Goal: Communication & Community: Share content

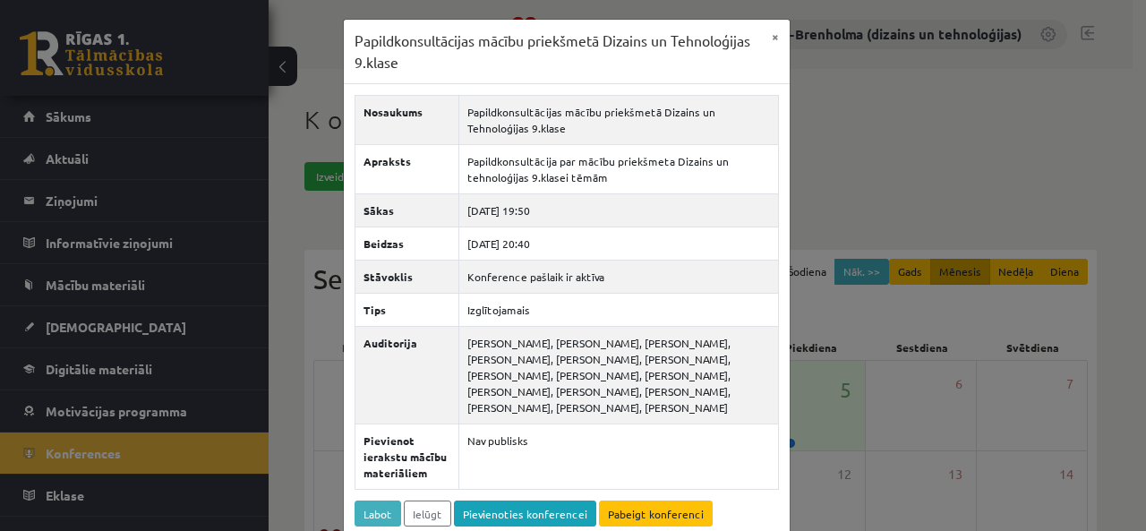
scroll to position [175, 0]
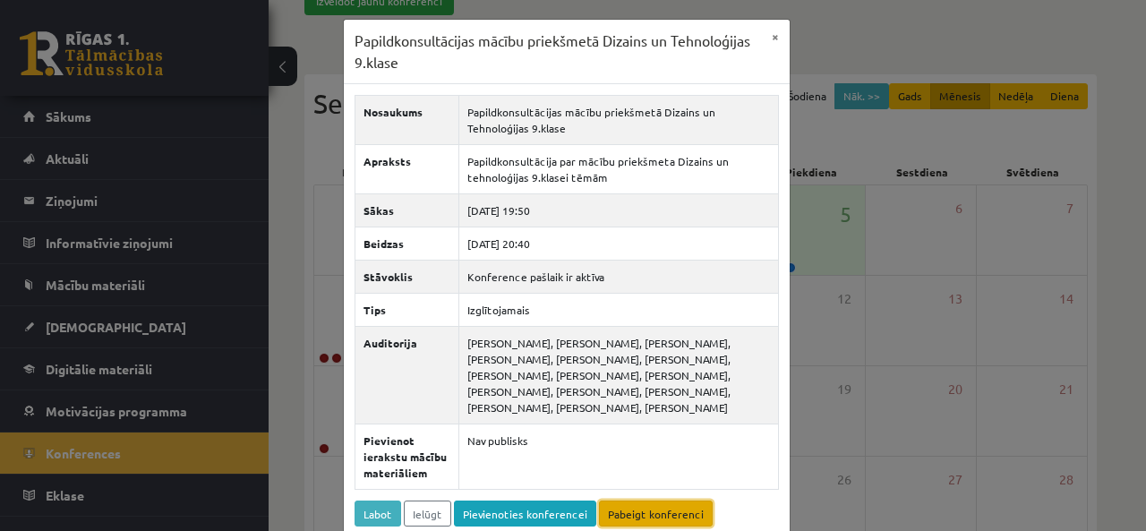
click at [660, 508] on link "Pabeigt konferenci" at bounding box center [656, 513] width 114 height 26
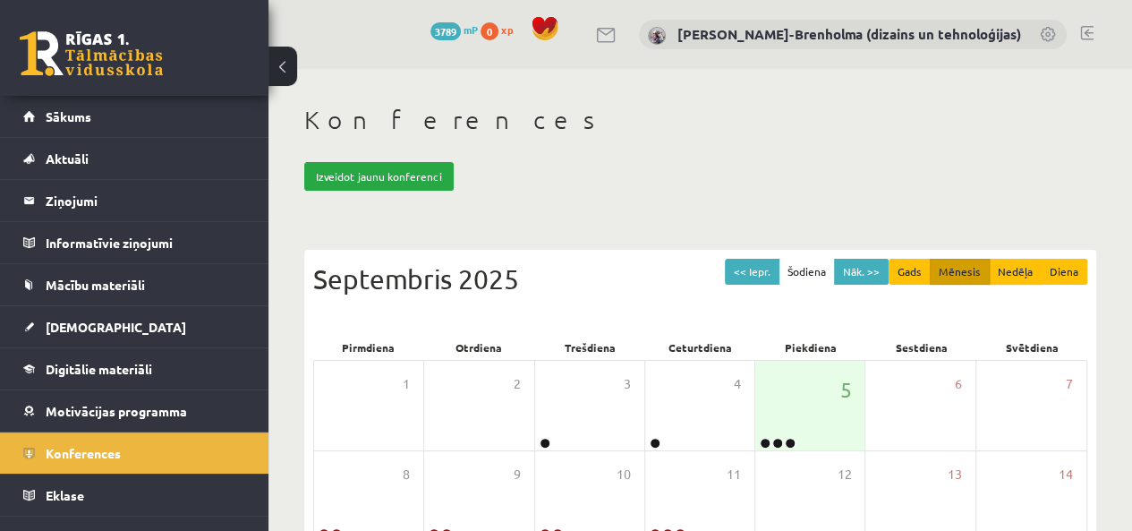
click at [97, 206] on legend "Ziņojumi 0" at bounding box center [146, 200] width 200 height 41
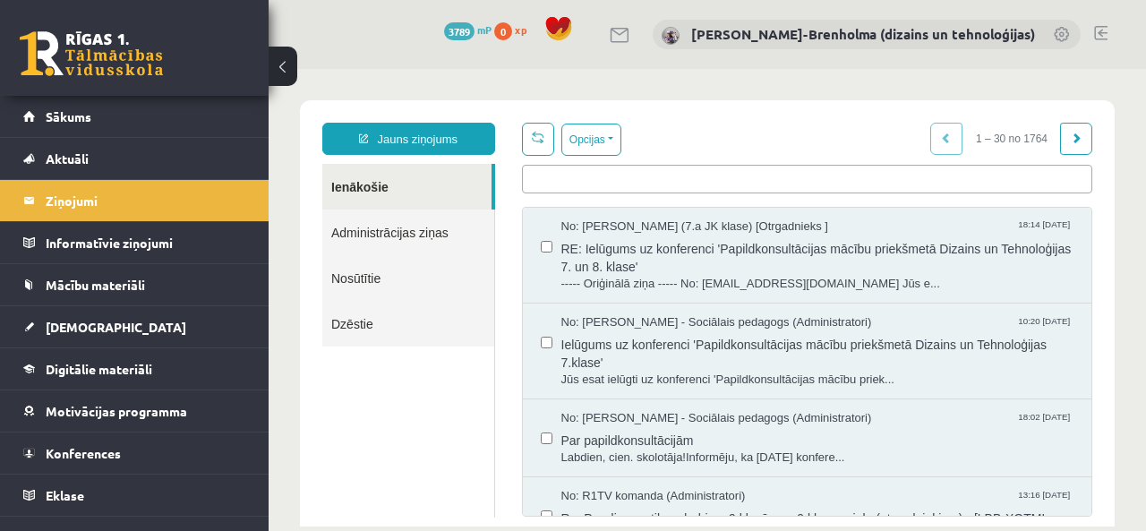
click at [416, 235] on link "Administrācijas ziņas" at bounding box center [408, 232] width 172 height 46
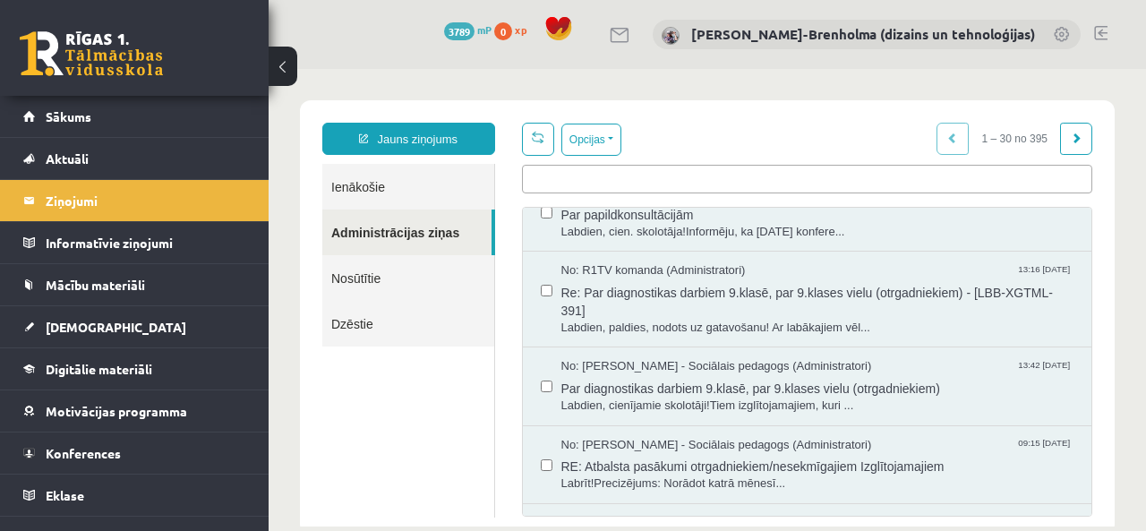
scroll to position [141, 0]
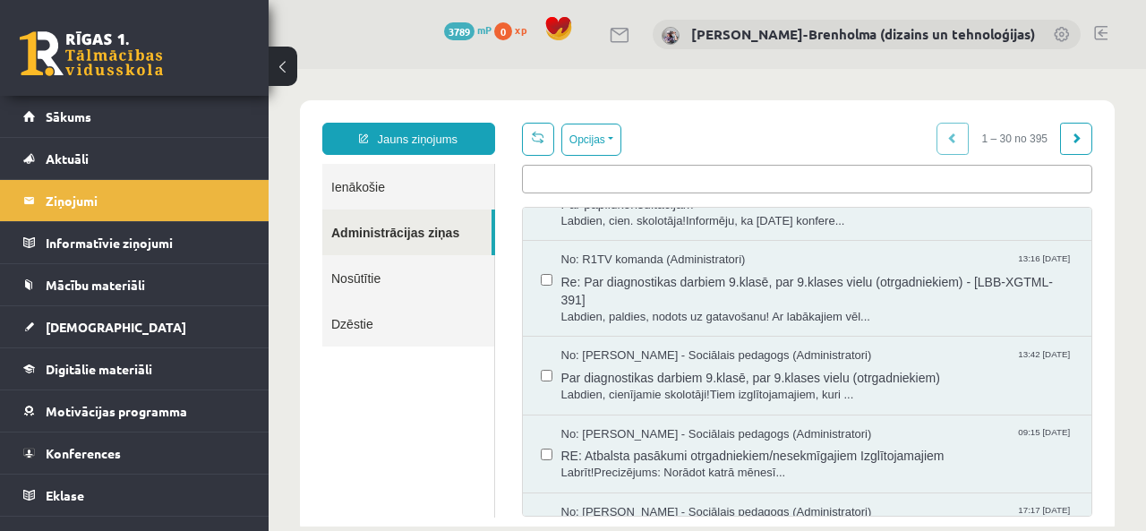
click at [690, 251] on span "No: R1TV komanda (Administratori)" at bounding box center [653, 259] width 184 height 17
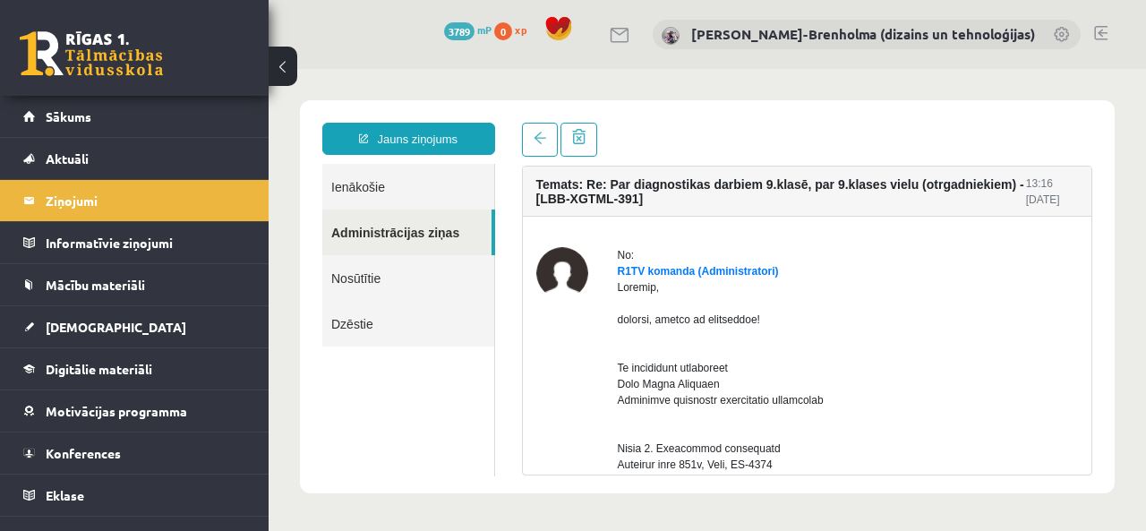
scroll to position [0, 0]
click at [412, 237] on link "Administrācijas ziņas" at bounding box center [406, 232] width 169 height 46
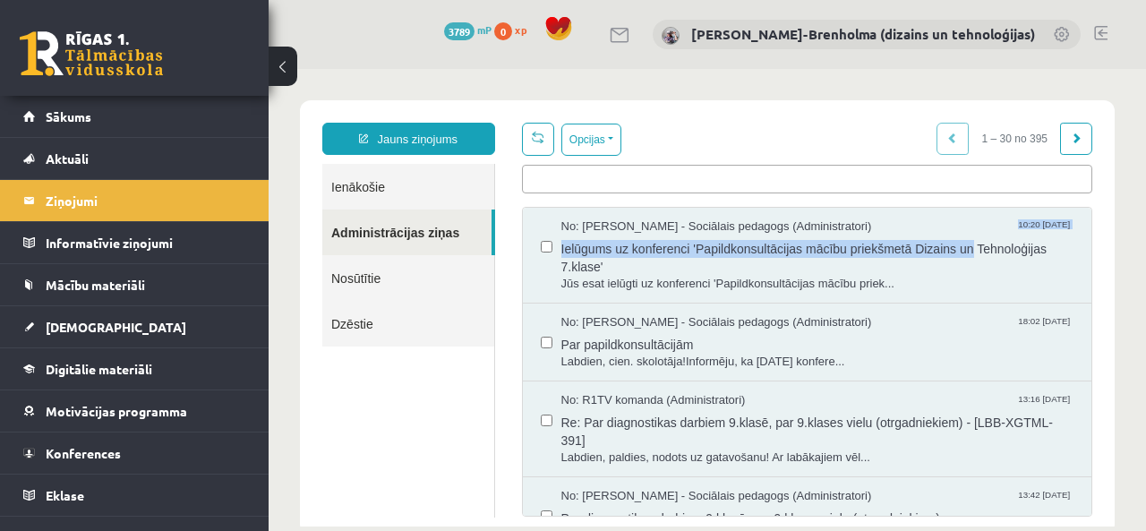
drag, startPoint x: 1084, startPoint y: 216, endPoint x: 1082, endPoint y: 239, distance: 23.3
click at [1082, 239] on div "Opcijas Atzīmēt visus ziņojumus Atcelt izvēlētos Atzīmēt visus kā lasītus Atzīm…" at bounding box center [807, 320] width 598 height 394
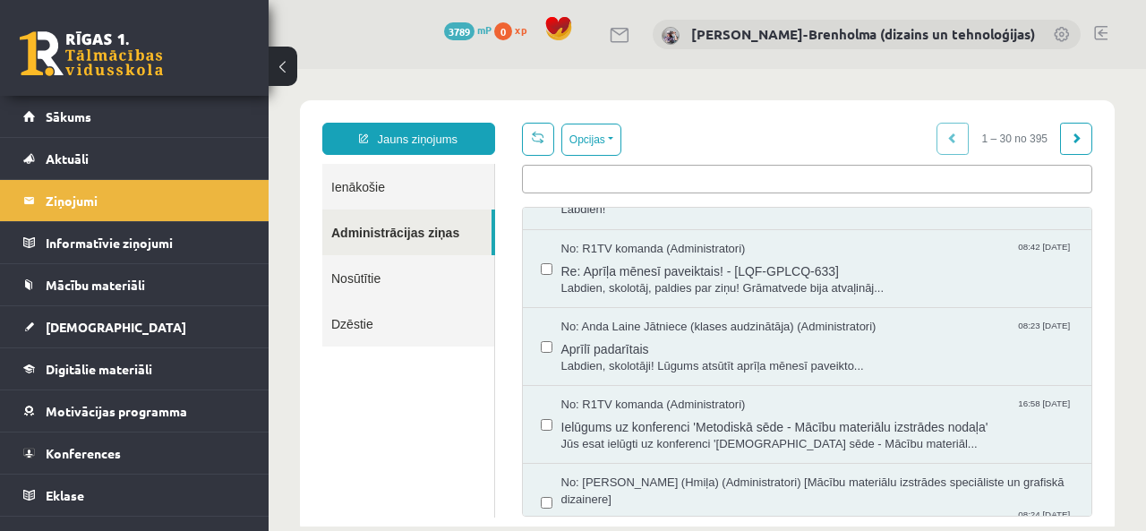
scroll to position [911, 0]
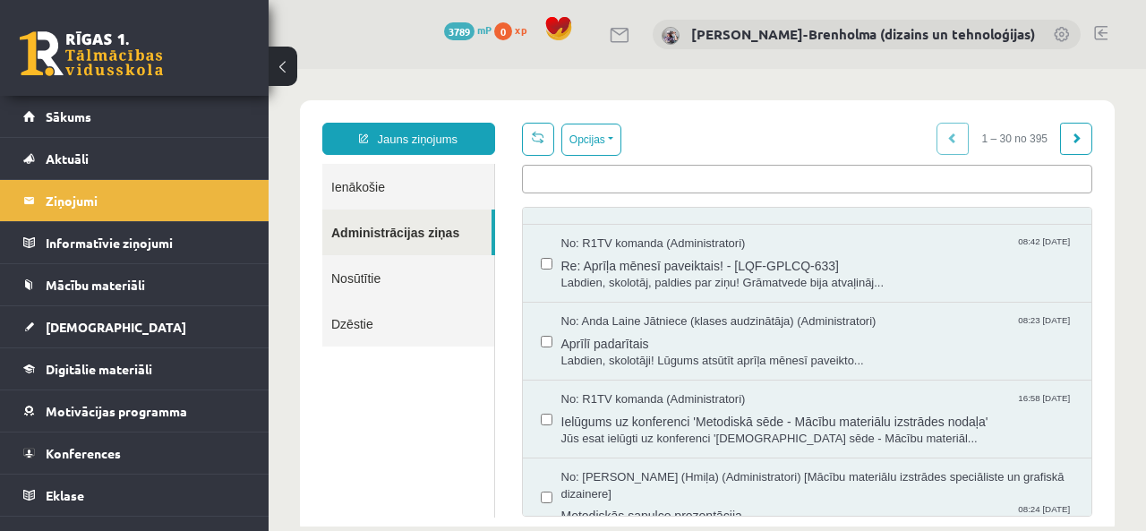
click at [671, 320] on span "No: Anda Laine Jātniece (klases audzinātāja) (Administratori)" at bounding box center [718, 321] width 315 height 17
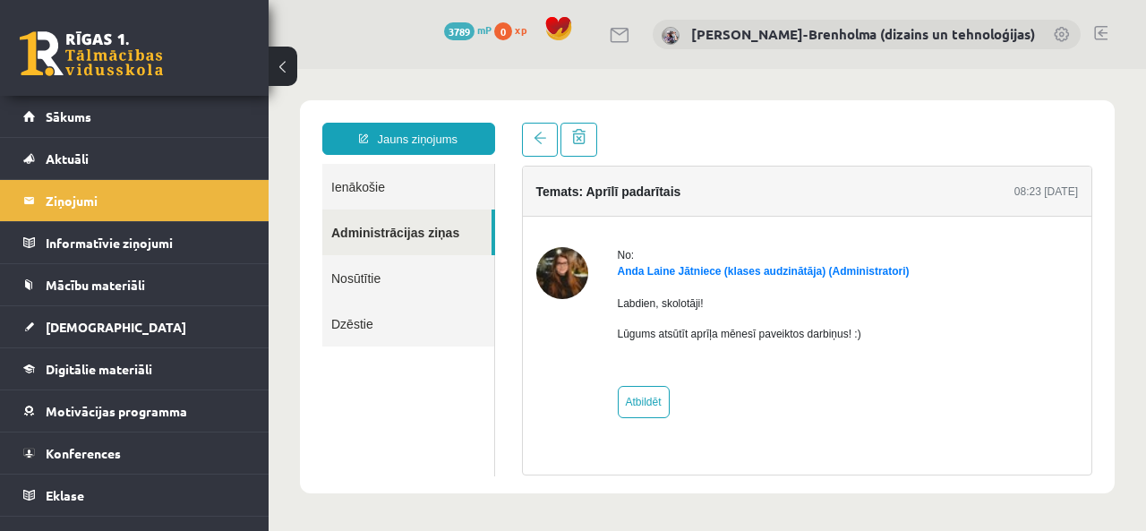
scroll to position [0, 0]
click at [713, 269] on link "Anda Laine Jātniece (klases audzinātāja) (Administratori)" at bounding box center [764, 271] width 292 height 13
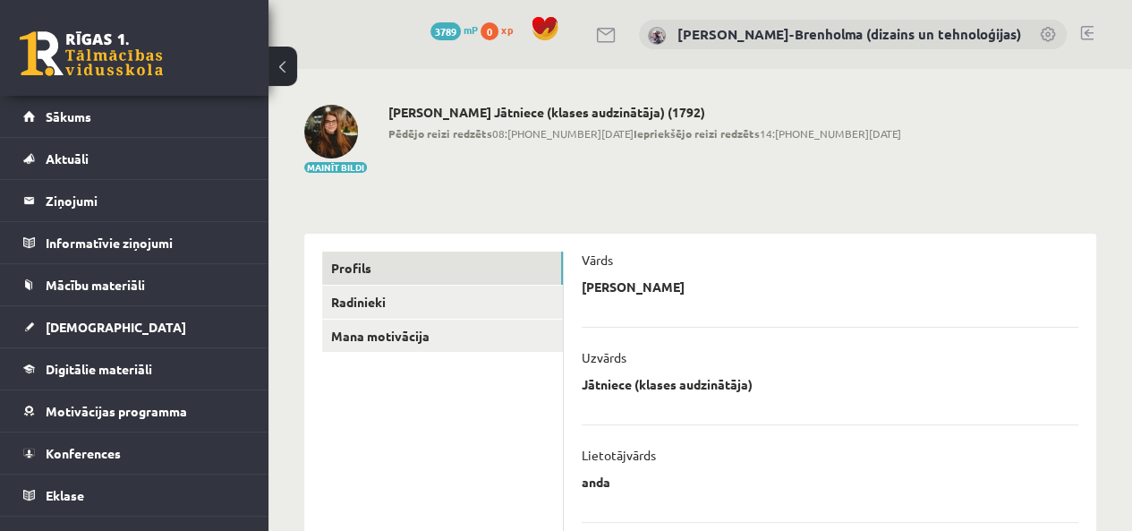
click at [91, 196] on legend "Ziņojumi 0" at bounding box center [146, 200] width 200 height 41
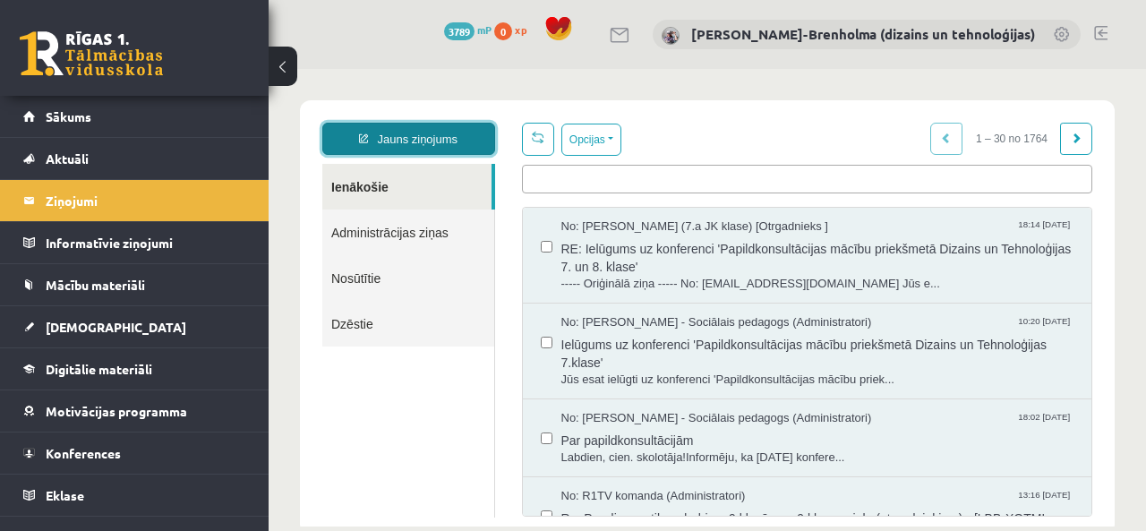
click at [417, 132] on link "Jauns ziņojums" at bounding box center [408, 139] width 173 height 32
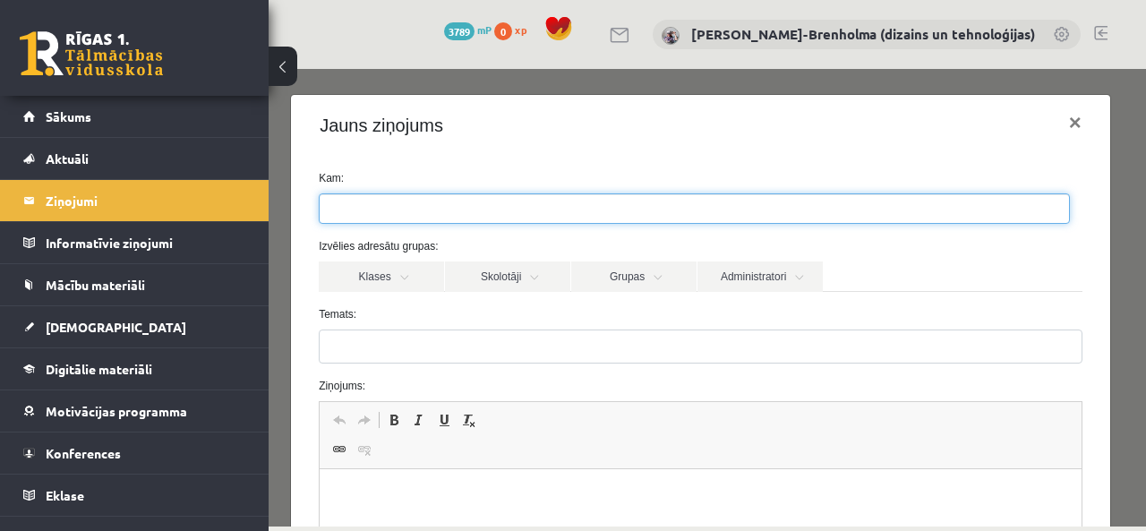
click at [410, 201] on ul at bounding box center [693, 208] width 749 height 29
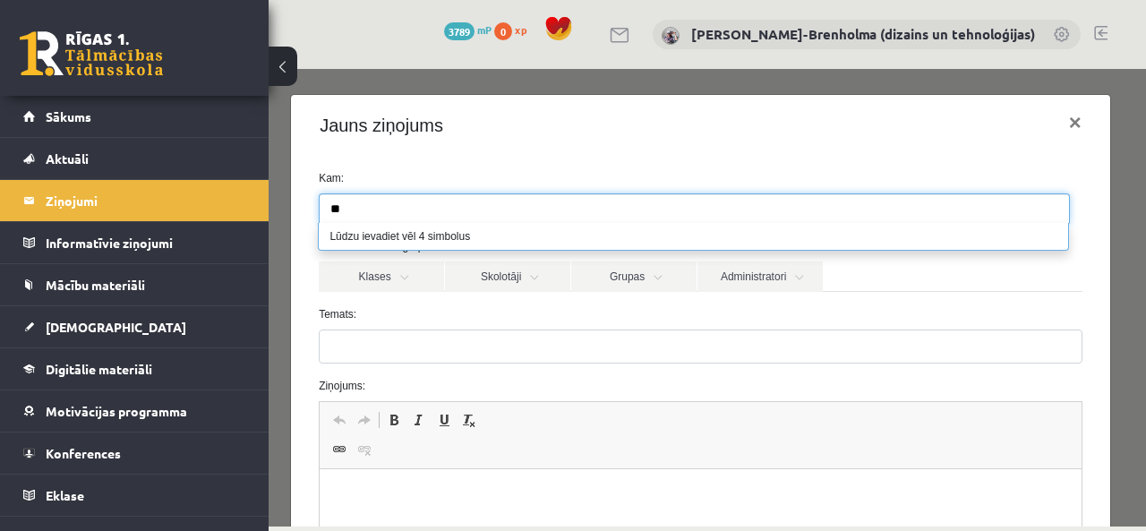
type input "*"
type input "********"
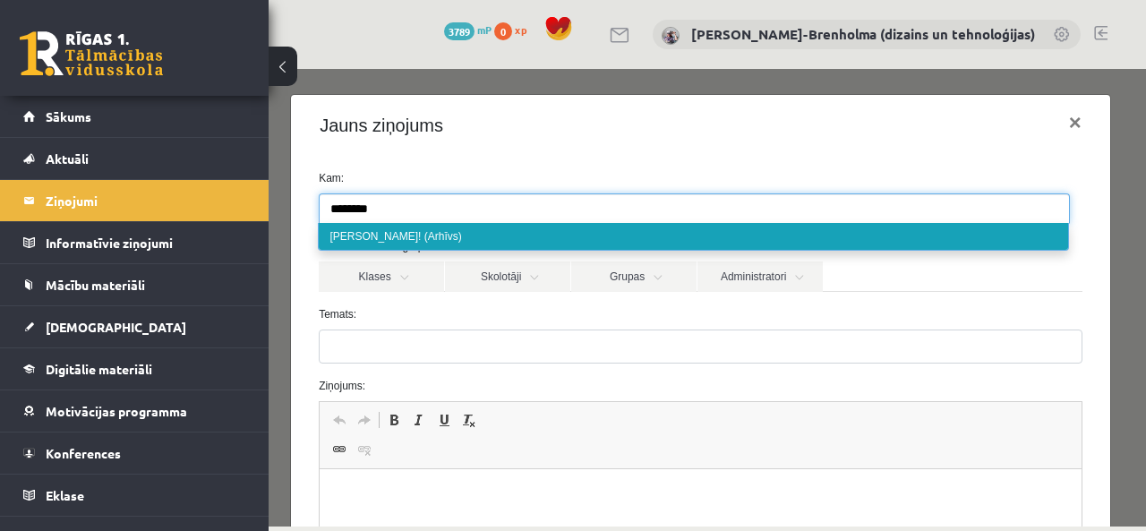
drag, startPoint x: 385, startPoint y: 221, endPoint x: 467, endPoint y: 267, distance: 94.1
click at [268, 198] on html "**********" at bounding box center [706, 317] width 877 height 497
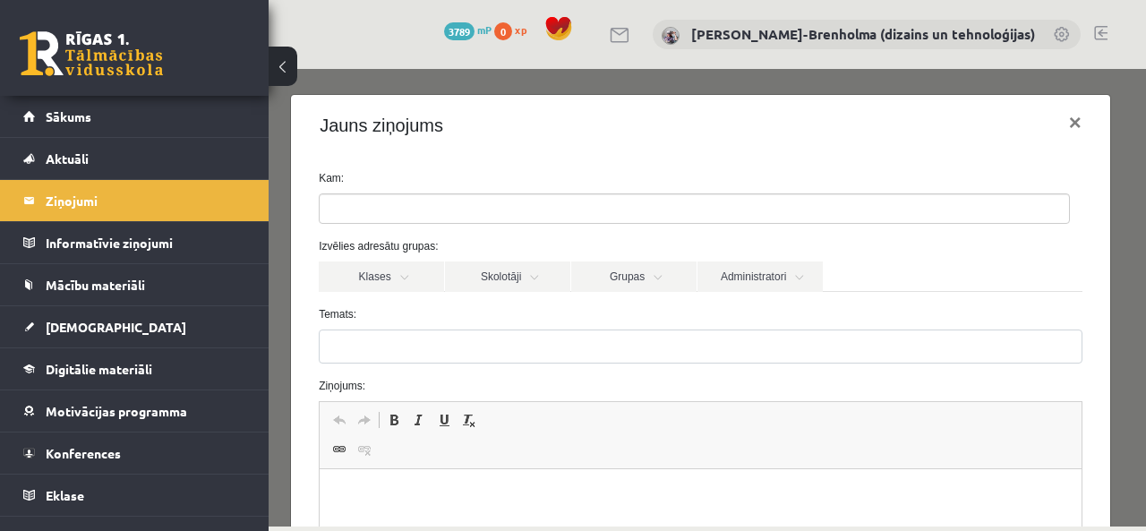
click at [517, 133] on div "Jauns ziņojums ×" at bounding box center [700, 125] width 819 height 61
click at [754, 278] on link "Administratori" at bounding box center [759, 276] width 125 height 30
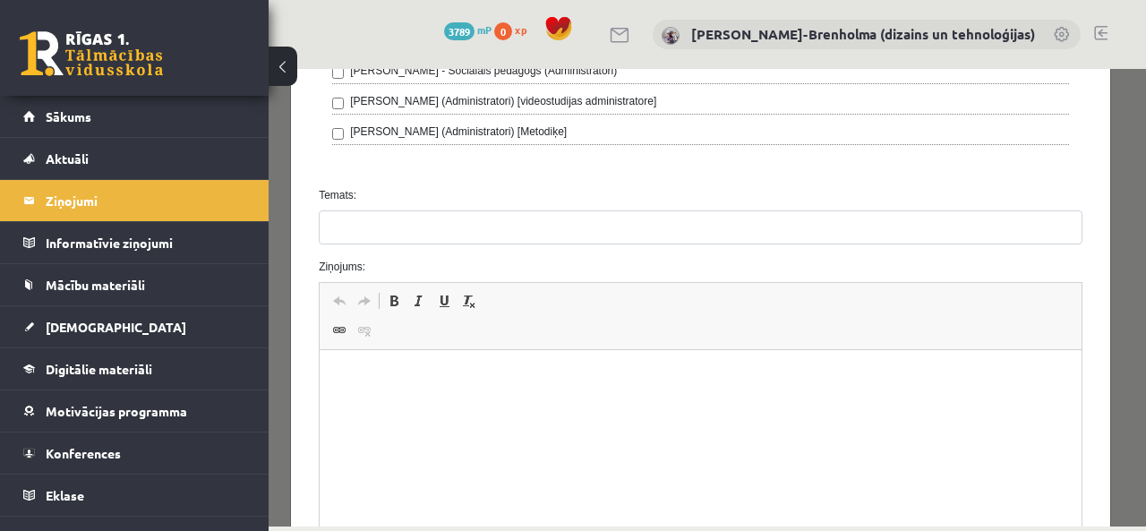
scroll to position [956, 0]
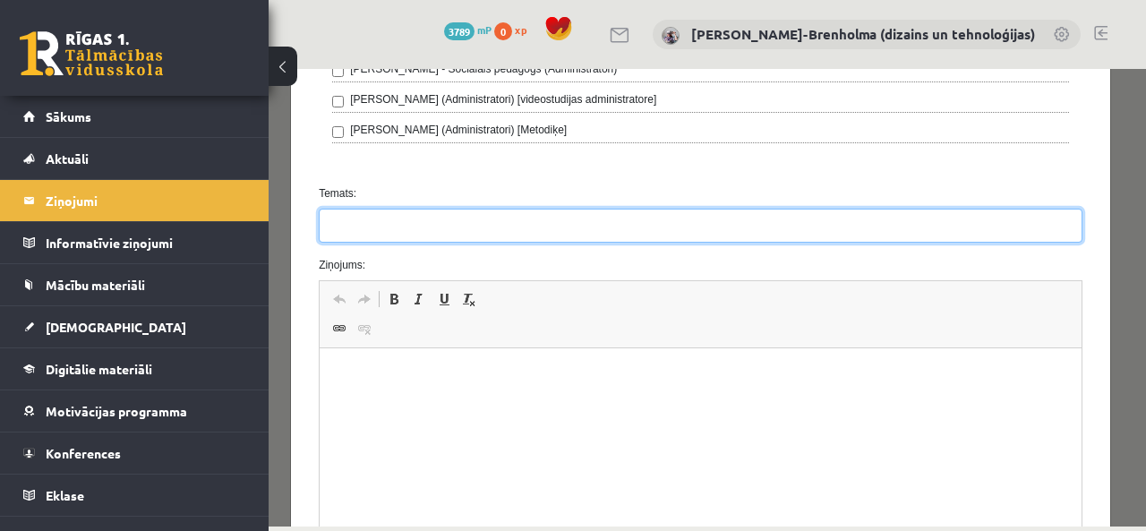
click at [455, 214] on input "Temats:" at bounding box center [700, 226] width 763 height 34
type input "**********"
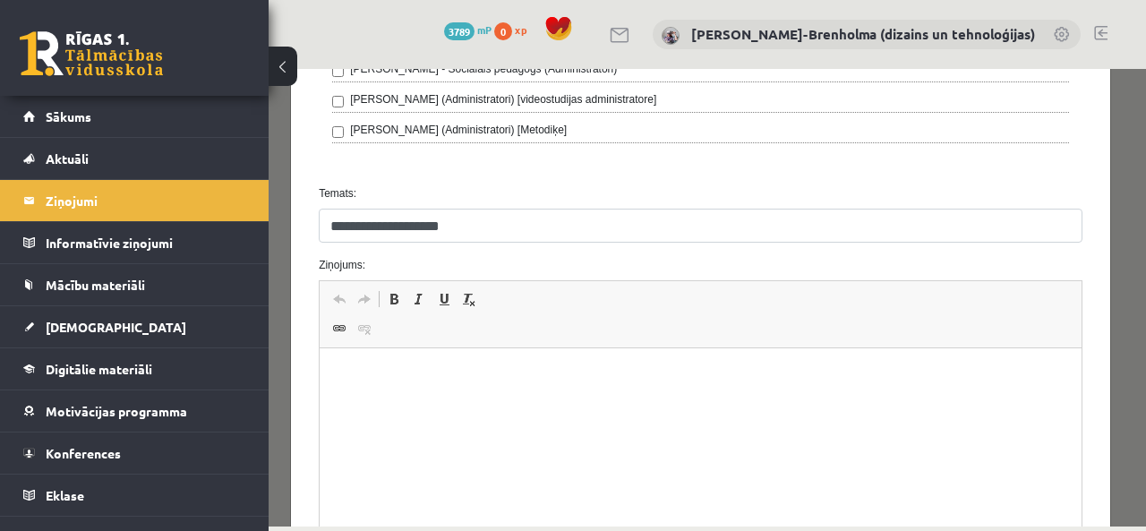
click at [411, 358] on html at bounding box center [700, 375] width 762 height 55
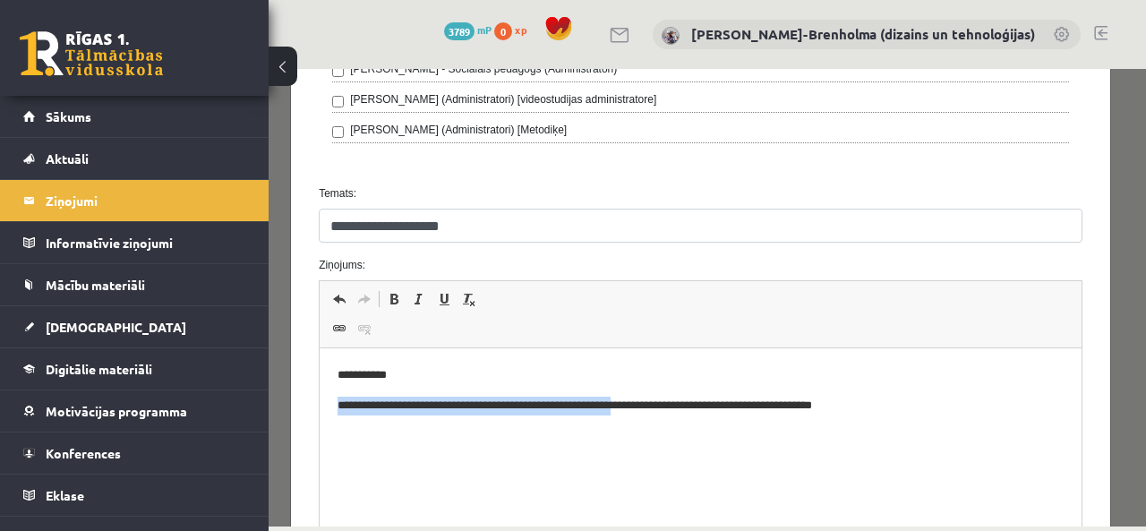
drag, startPoint x: 331, startPoint y: 402, endPoint x: 664, endPoint y: 402, distance: 332.9
click at [664, 402] on html "**********" at bounding box center [700, 405] width 762 height 115
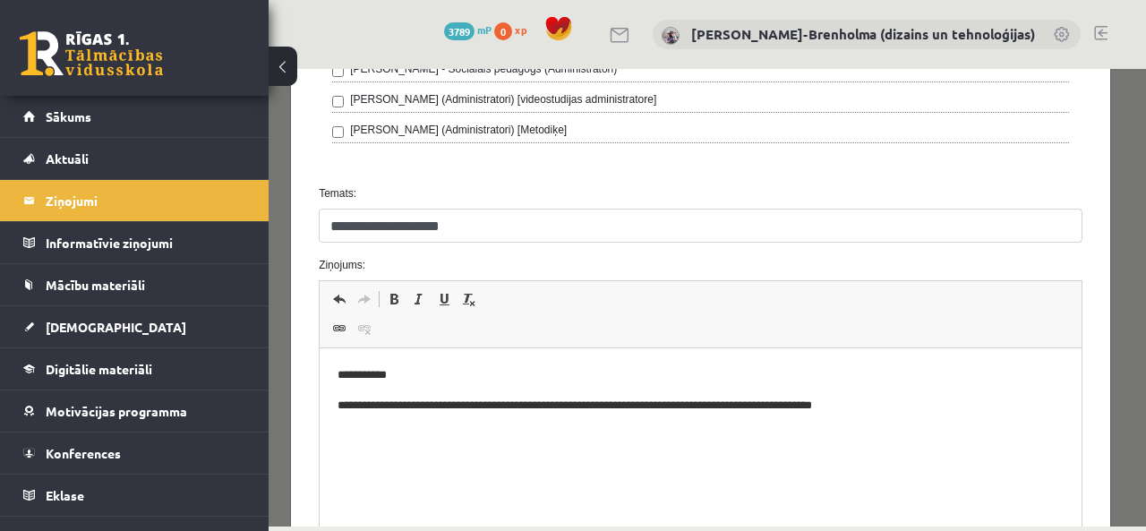
click at [631, 424] on body "**********" at bounding box center [700, 405] width 726 height 79
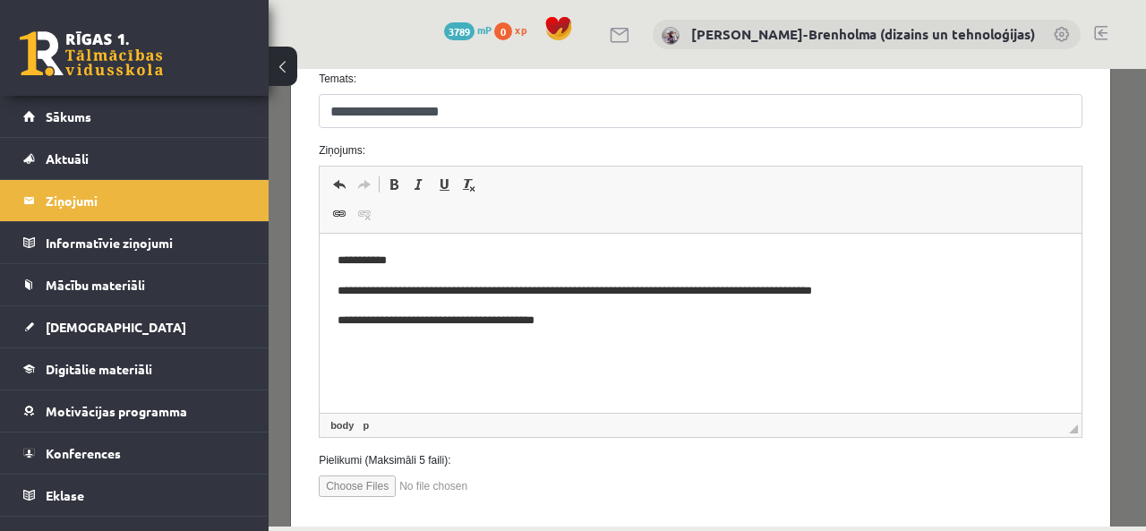
scroll to position [1073, 0]
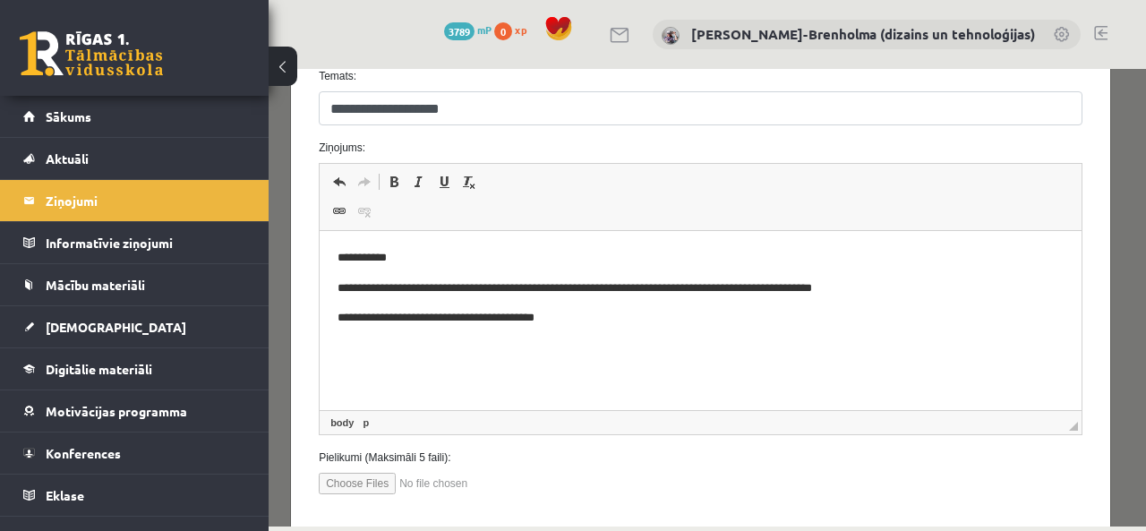
click at [381, 473] on input "file" at bounding box center [420, 483] width 203 height 21
type input "**********"
click at [600, 323] on p "**********" at bounding box center [693, 318] width 713 height 19
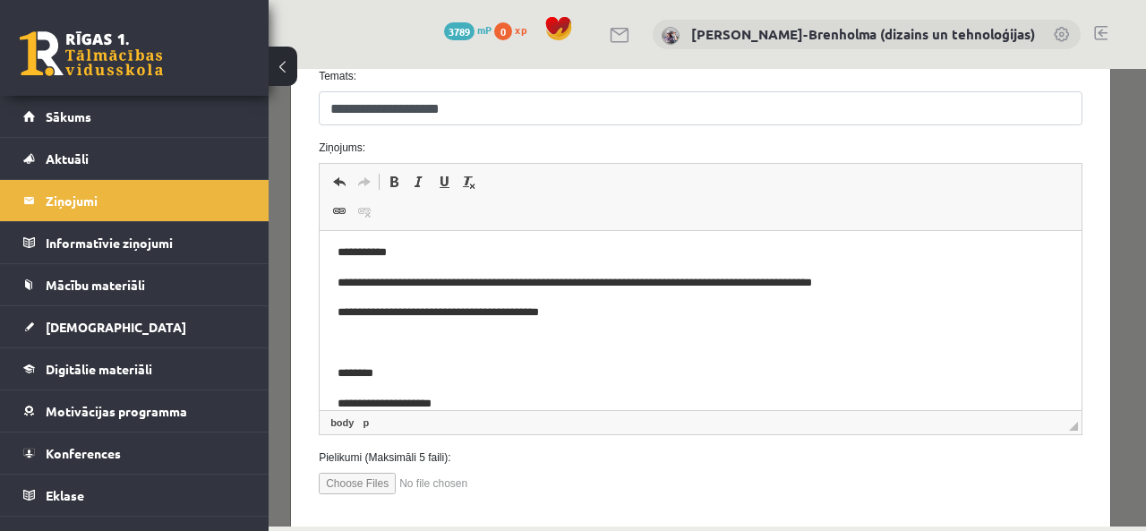
scroll to position [1160, 0]
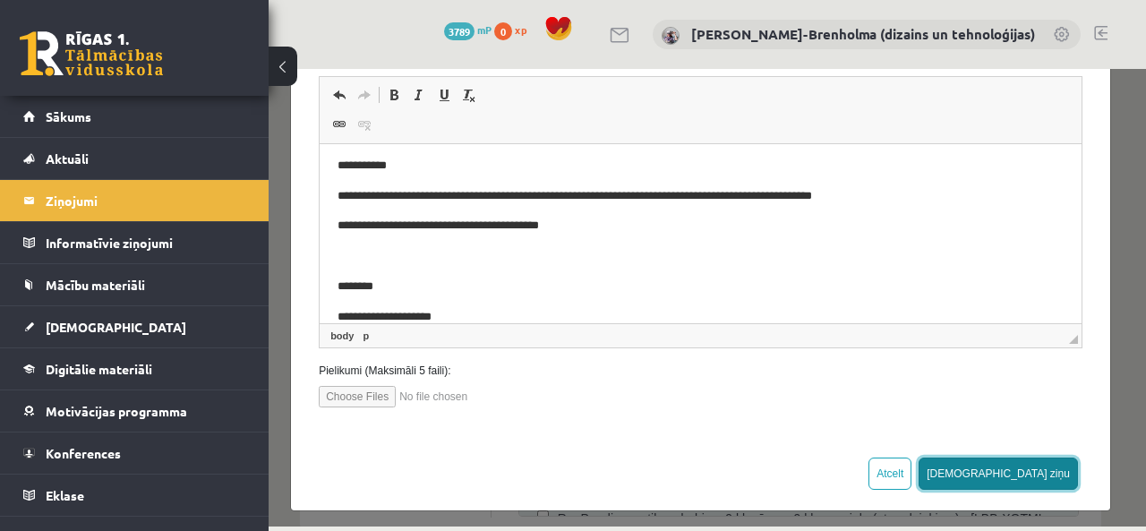
click at [1044, 464] on button "Sūtīt ziņu" at bounding box center [997, 473] width 159 height 32
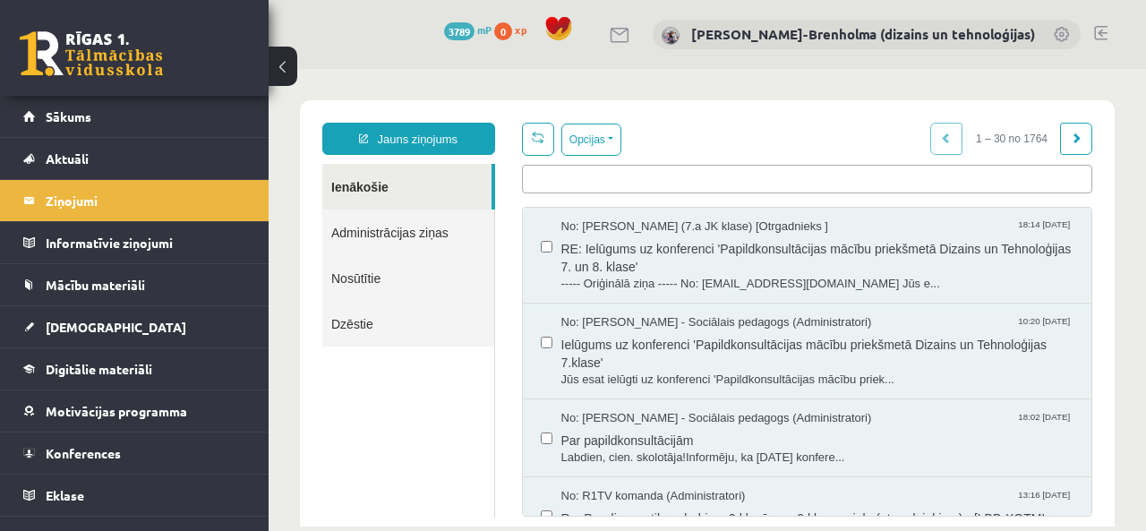
scroll to position [0, 0]
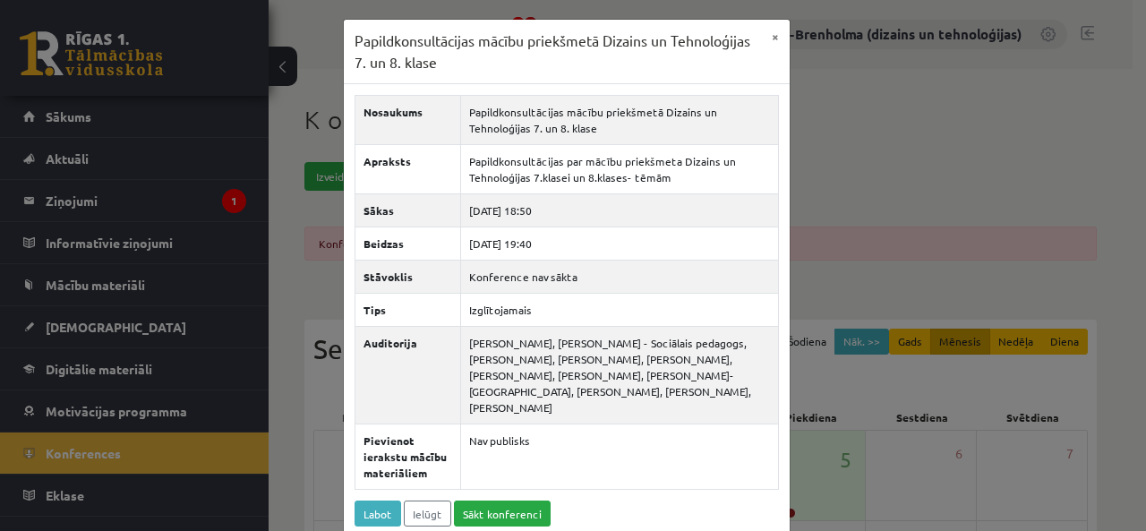
scroll to position [149, 0]
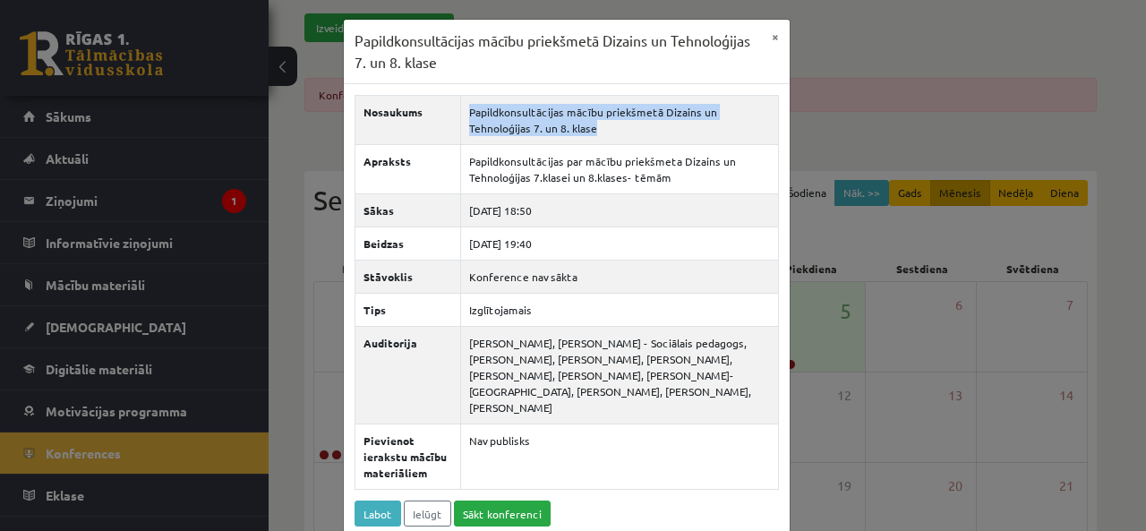
drag, startPoint x: 595, startPoint y: 132, endPoint x: 457, endPoint y: 111, distance: 139.5
click at [460, 111] on td "Papildkonsultācijas mācību priekšmetā Dizains un Tehnoloģijas 7. un 8. klase" at bounding box center [619, 120] width 318 height 49
copy td "Papildkonsultācijas mācību priekšmetā Dizains un Tehnoloģijas 7. un 8. klase"
